Goal: Task Accomplishment & Management: Use online tool/utility

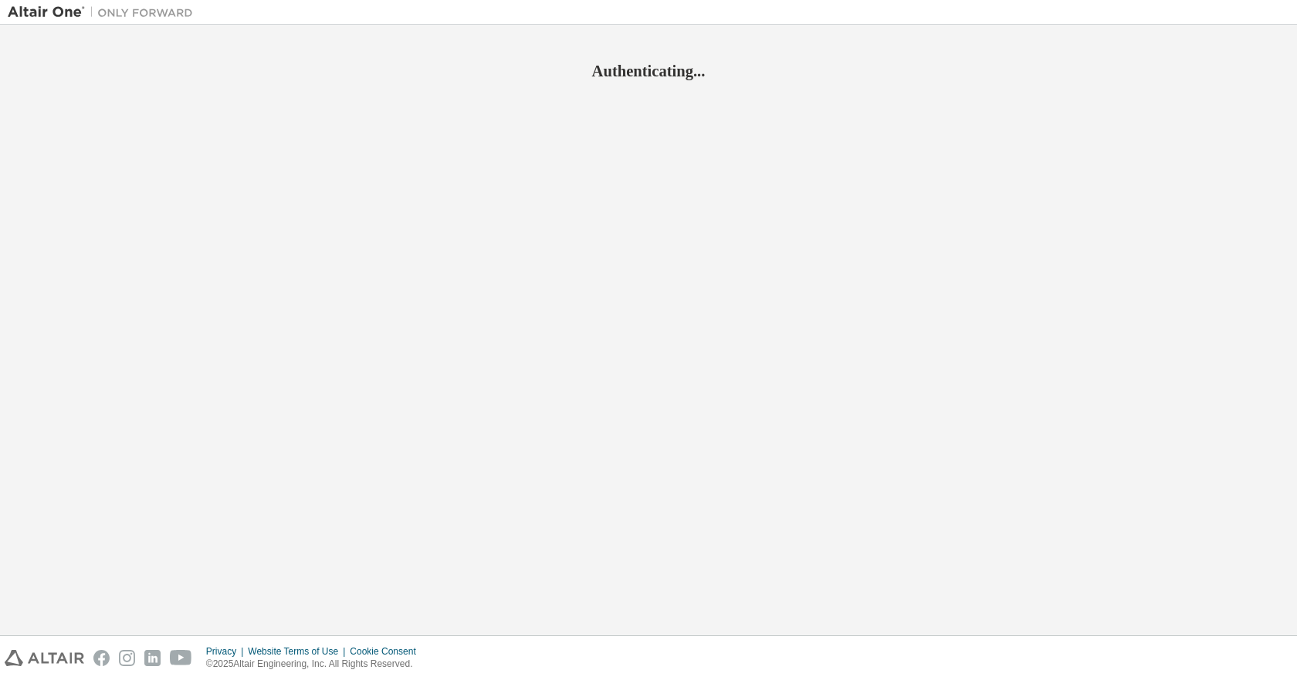
click at [1035, 647] on div "Privacy Website Terms of Use Cookie Consent © 2025 Altair Engineering, Inc. All…" at bounding box center [648, 658] width 1297 height 44
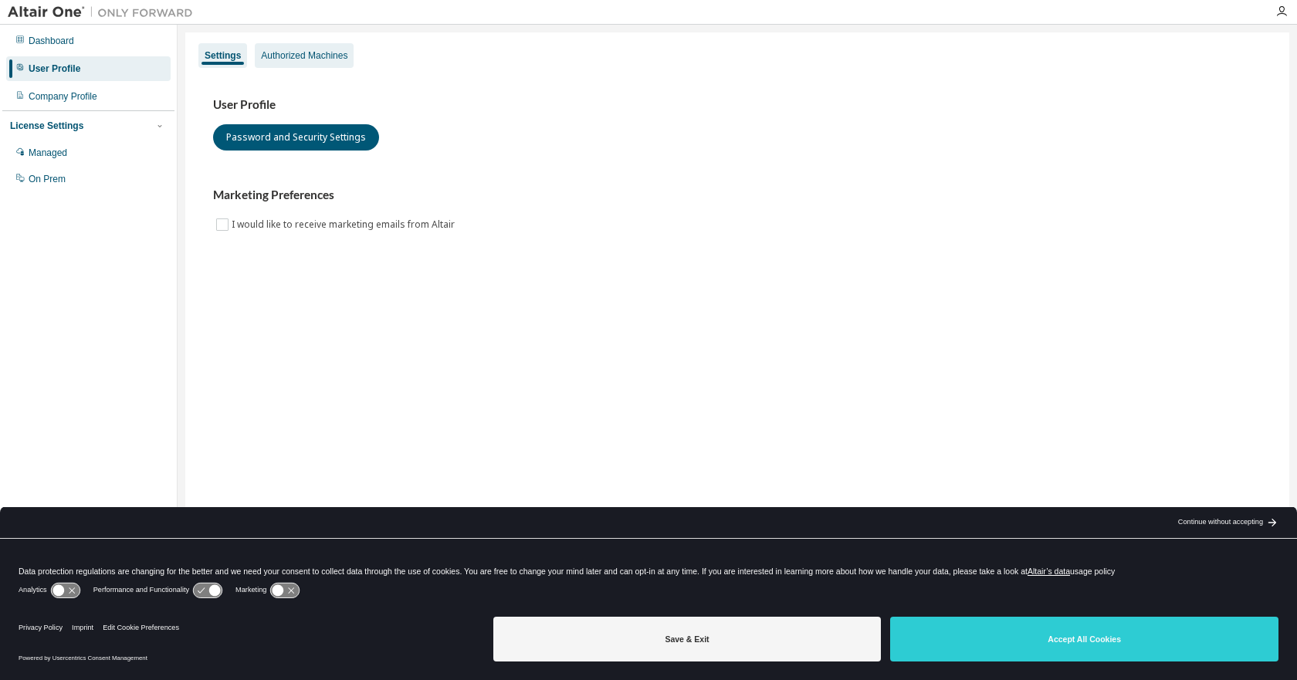
click at [310, 53] on div "Authorized Machines" at bounding box center [304, 55] width 86 height 12
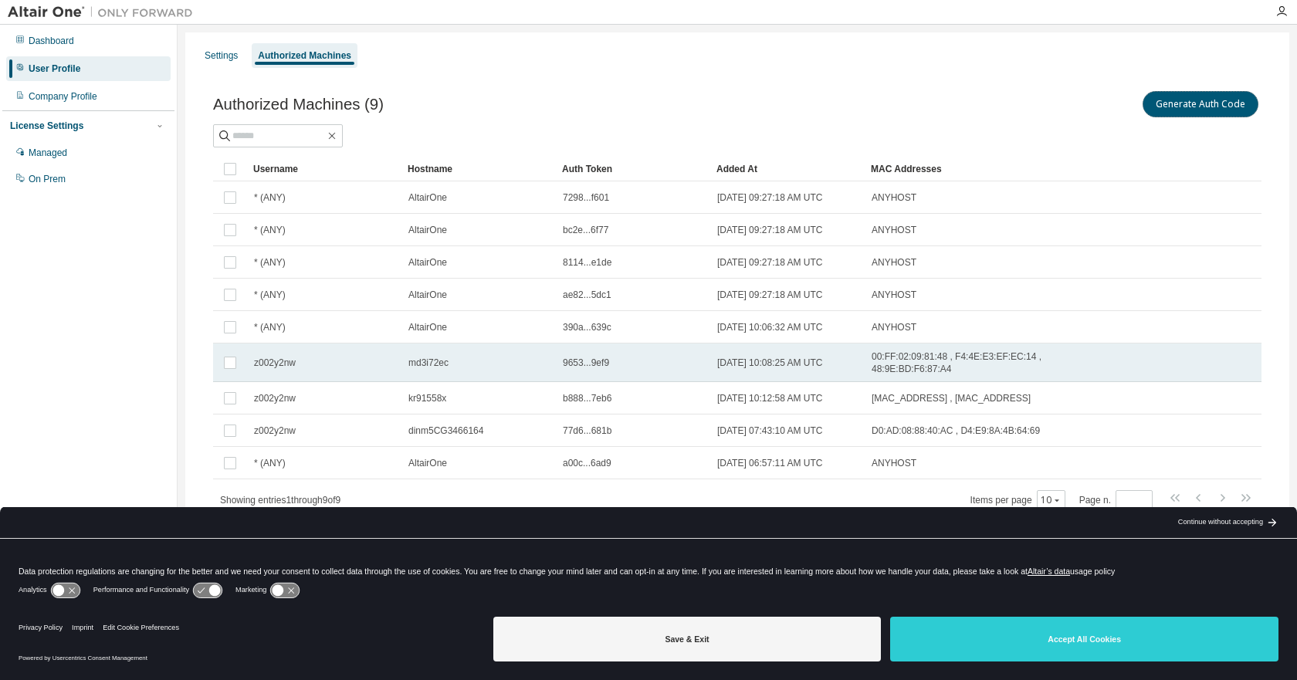
drag, startPoint x: 1230, startPoint y: 107, endPoint x: 1109, endPoint y: 354, distance: 275.2
click at [1200, 149] on div "Authorized Machines (9) Generate Auth Code Clear Load Save Save As Field Operat…" at bounding box center [737, 299] width 1048 height 423
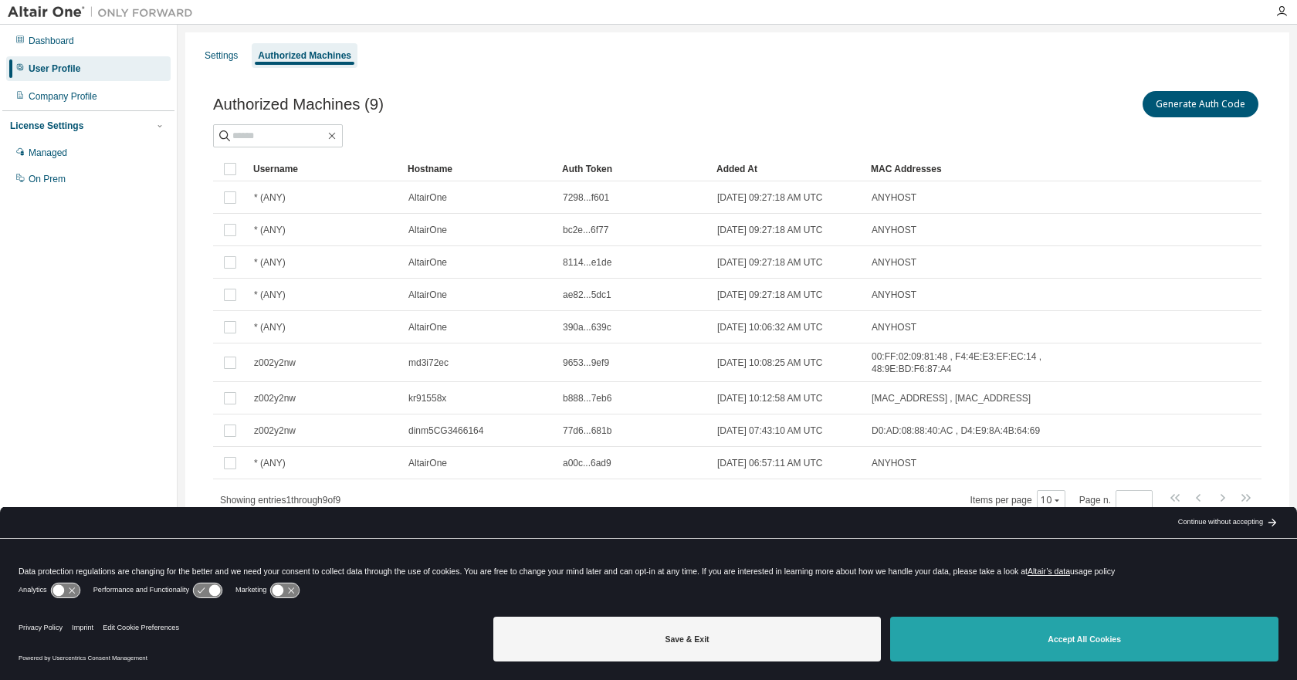
click at [1053, 648] on button "Accept All Cookies" at bounding box center [1084, 639] width 388 height 45
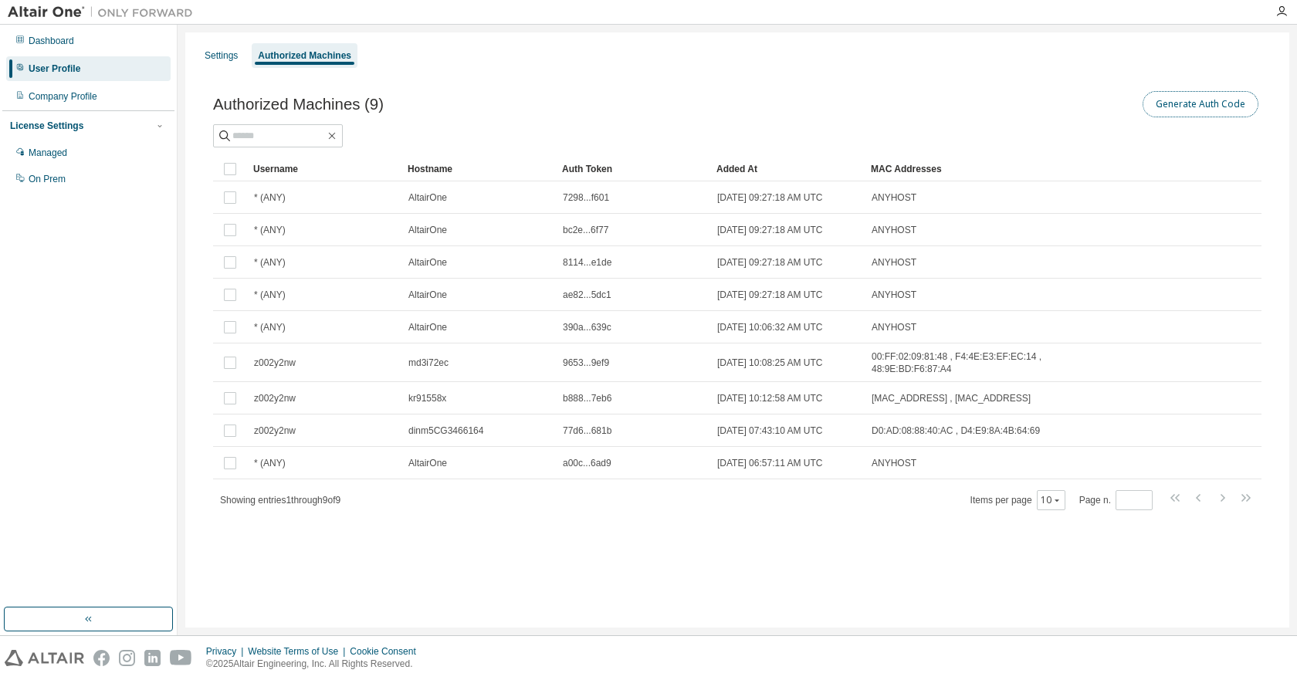
click at [1185, 103] on button "Generate Auth Code" at bounding box center [1201, 104] width 116 height 26
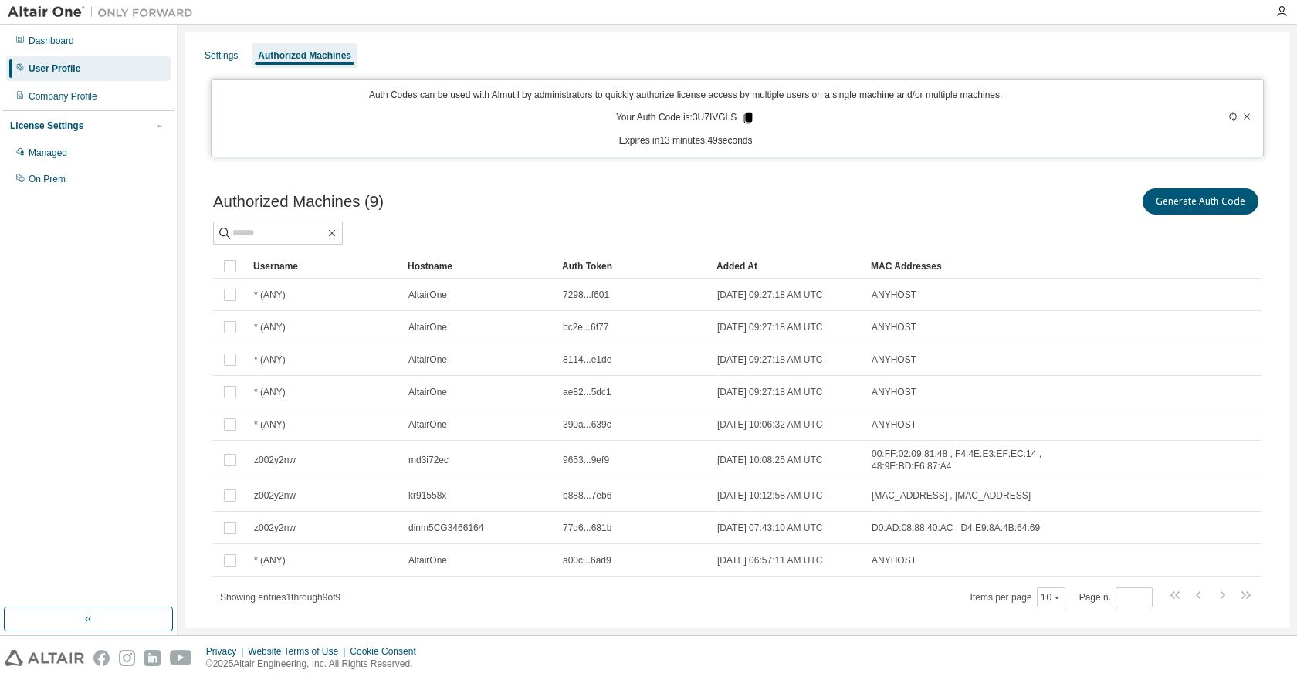
click at [744, 117] on icon at bounding box center [748, 118] width 8 height 11
click at [745, 117] on icon at bounding box center [748, 118] width 8 height 11
click at [794, 174] on div "Authorized Machines (9) Generate Auth Code Clear Load Save Save As Field Operat…" at bounding box center [738, 408] width 1086 height 482
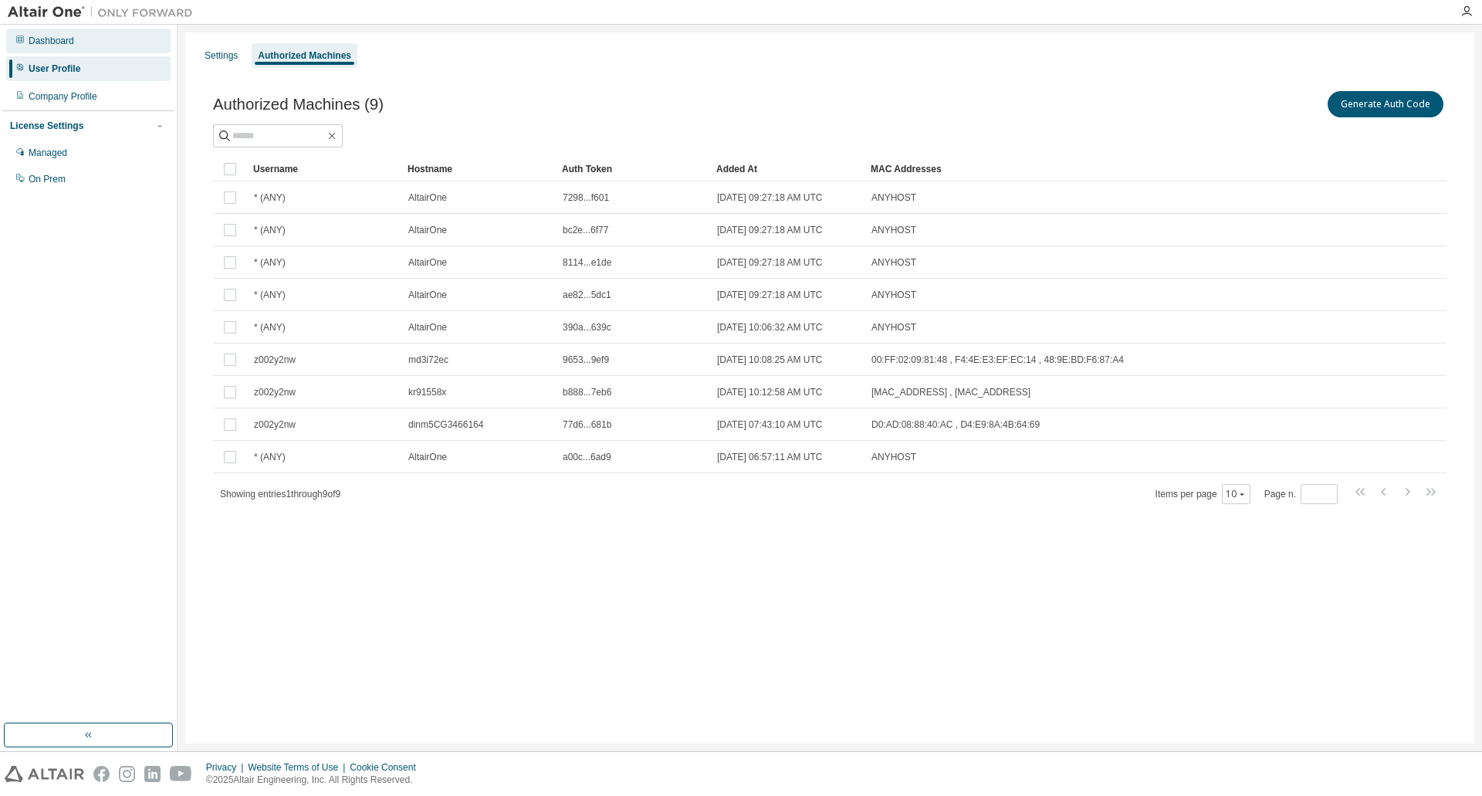
click at [56, 41] on div "Dashboard" at bounding box center [52, 41] width 46 height 12
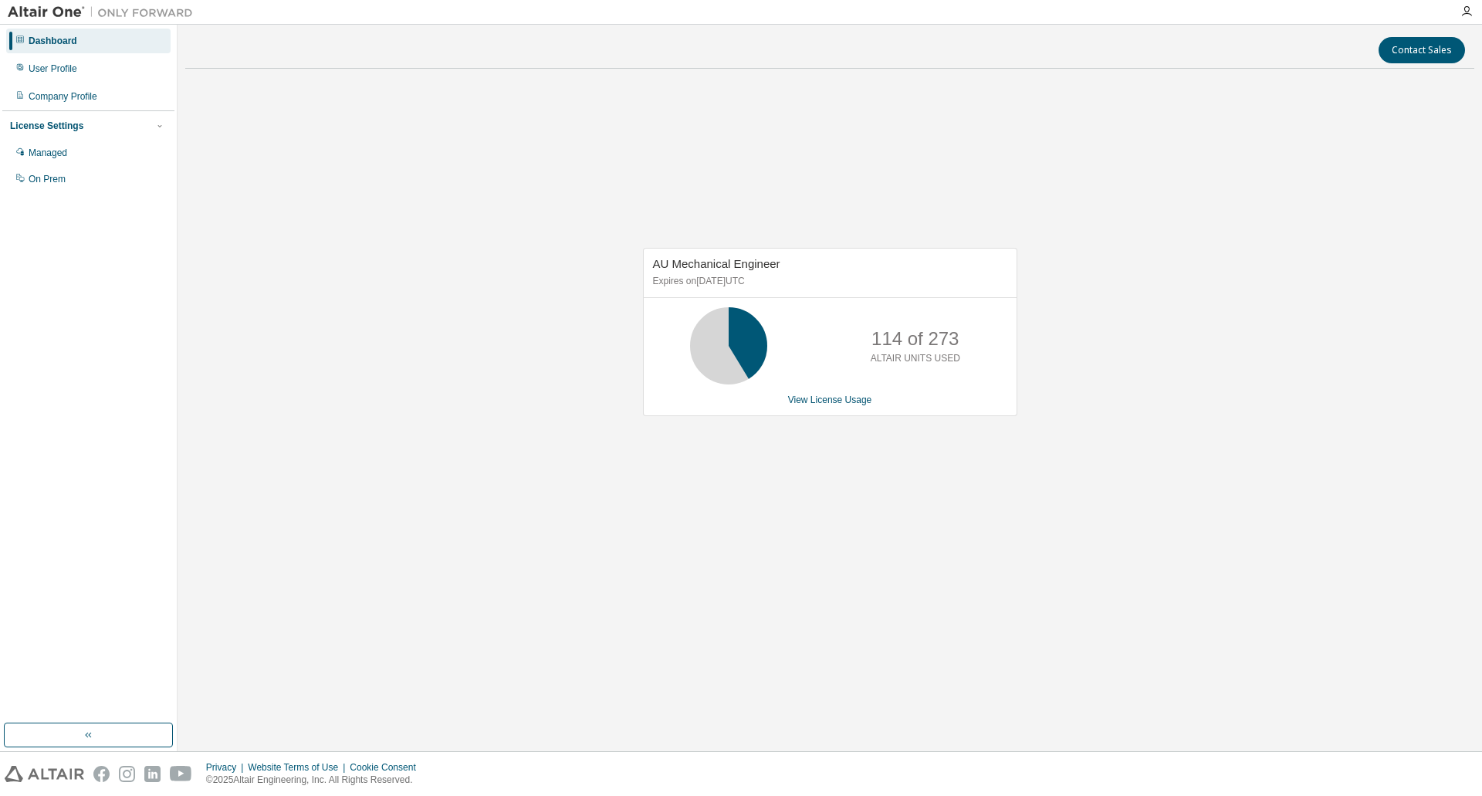
click at [56, 6] on img at bounding box center [104, 12] width 193 height 15
click at [46, 39] on div "Dashboard" at bounding box center [53, 41] width 49 height 12
click at [131, 11] on img at bounding box center [104, 12] width 193 height 15
click at [36, 12] on img at bounding box center [104, 12] width 193 height 15
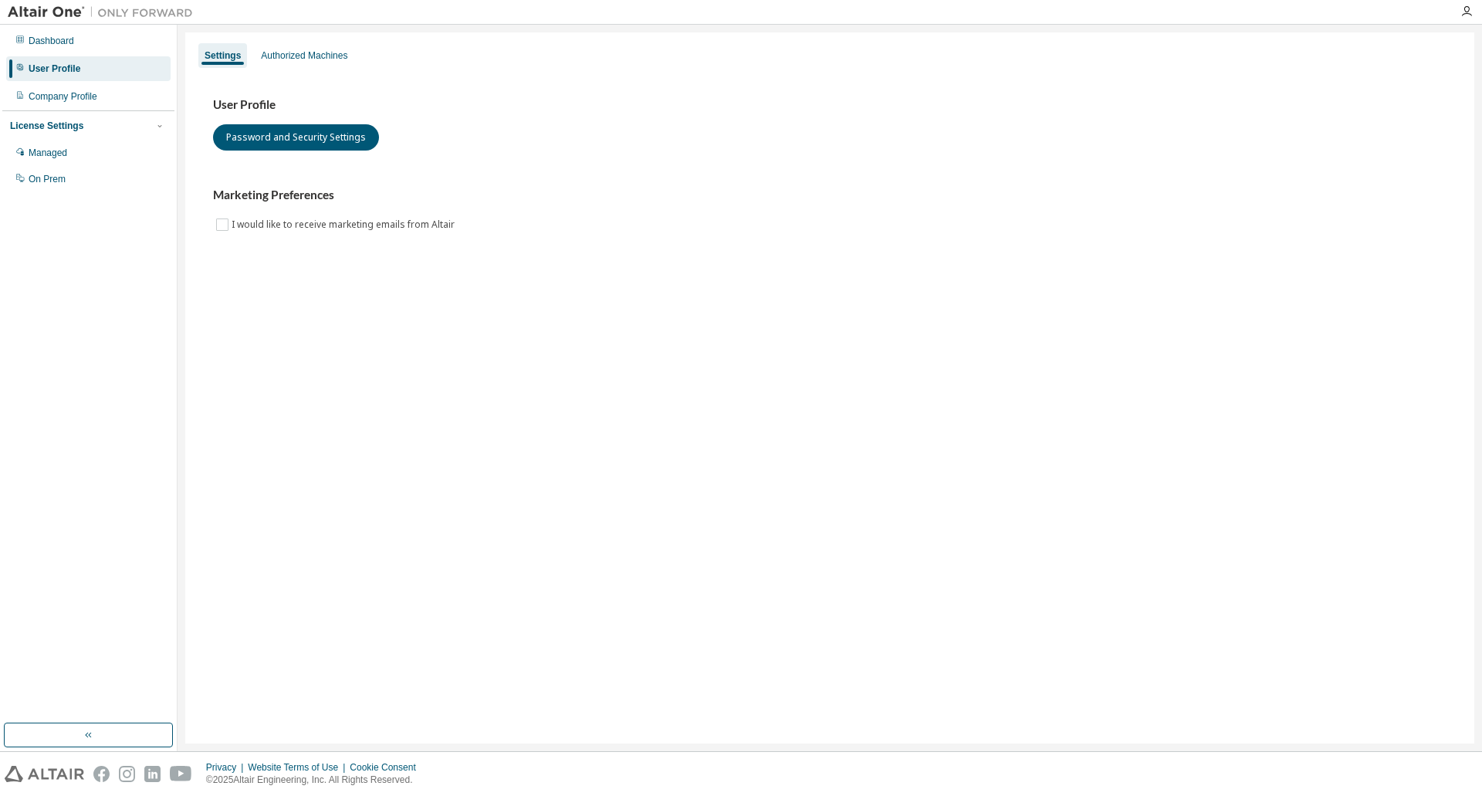
click at [49, 8] on img at bounding box center [104, 12] width 193 height 15
click at [11, 12] on img at bounding box center [104, 12] width 193 height 15
click at [83, 12] on img at bounding box center [104, 12] width 193 height 15
click at [36, 9] on img at bounding box center [104, 12] width 193 height 15
